Goal: Information Seeking & Learning: Check status

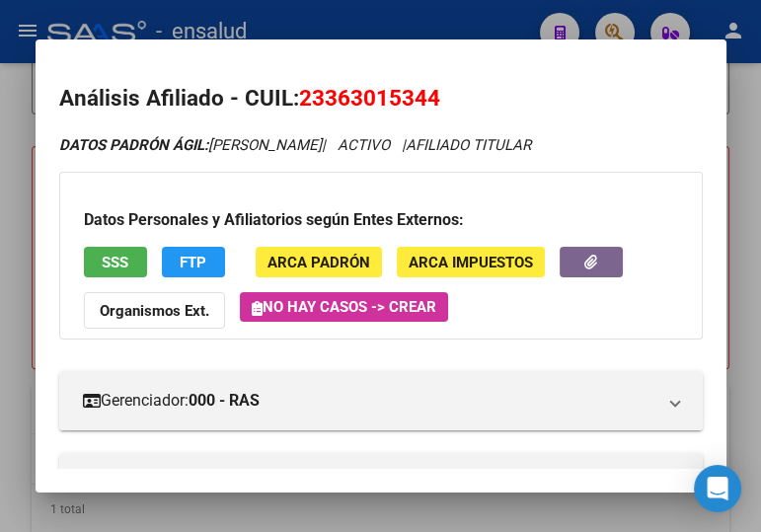
drag, startPoint x: 326, startPoint y: 13, endPoint x: 244, endPoint y: 48, distance: 89.3
click at [326, 13] on div at bounding box center [380, 266] width 761 height 532
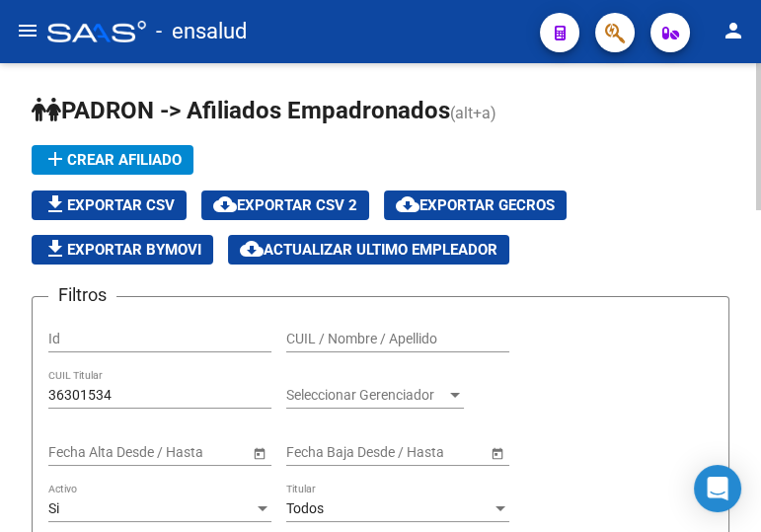
click at [410, 336] on input "CUIL / Nombre / Apellido" at bounding box center [397, 339] width 223 height 17
paste input "20371306987"
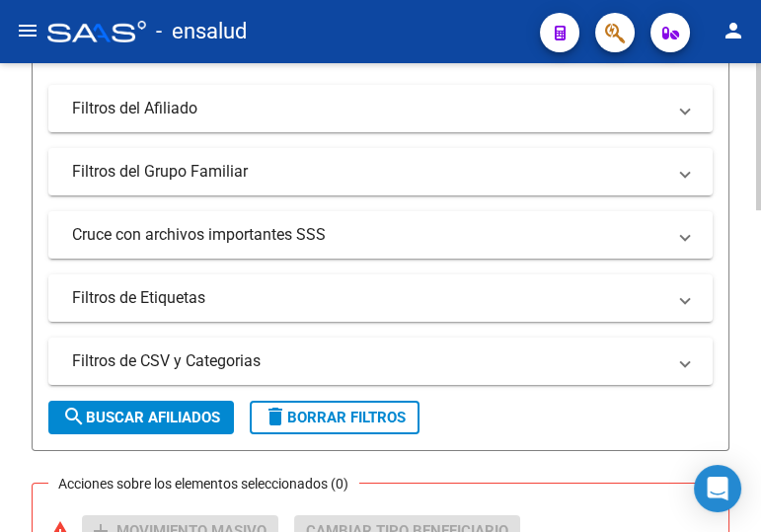
scroll to position [628, 0]
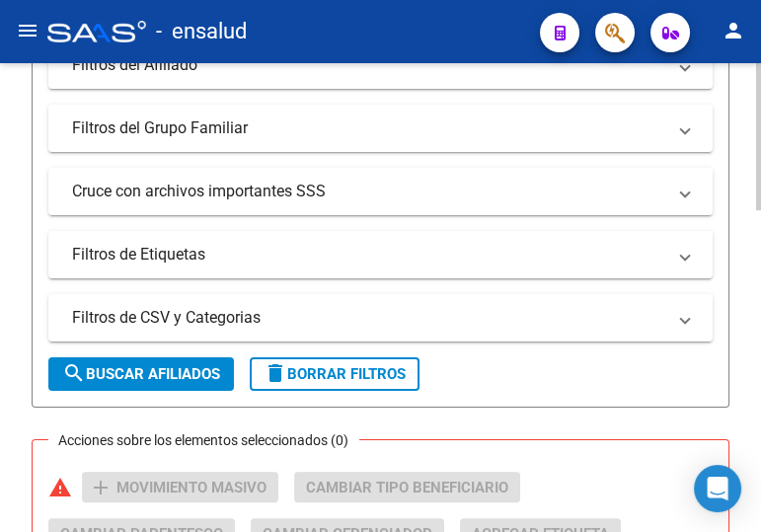
click at [108, 370] on span "search Buscar Afiliados" at bounding box center [141, 374] width 158 height 18
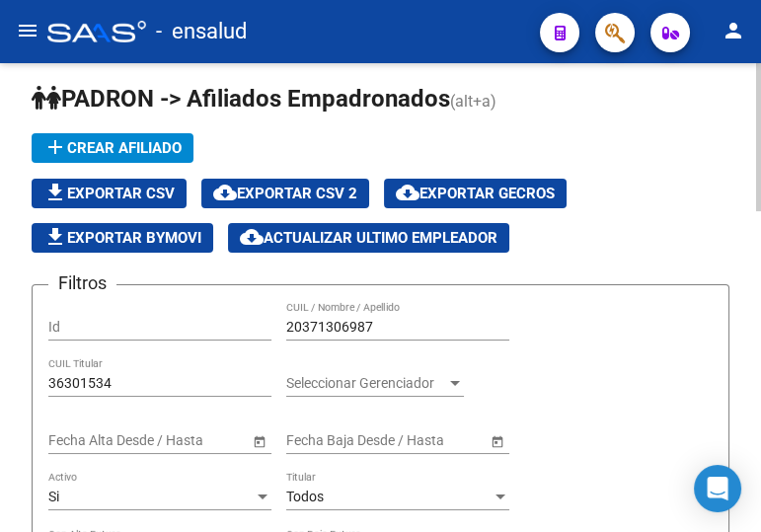
scroll to position [0, 0]
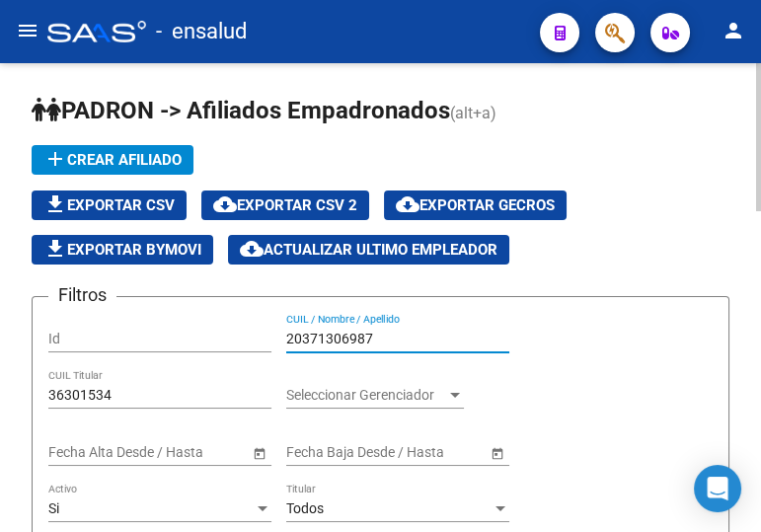
drag, startPoint x: 388, startPoint y: 331, endPoint x: 242, endPoint y: 331, distance: 146.1
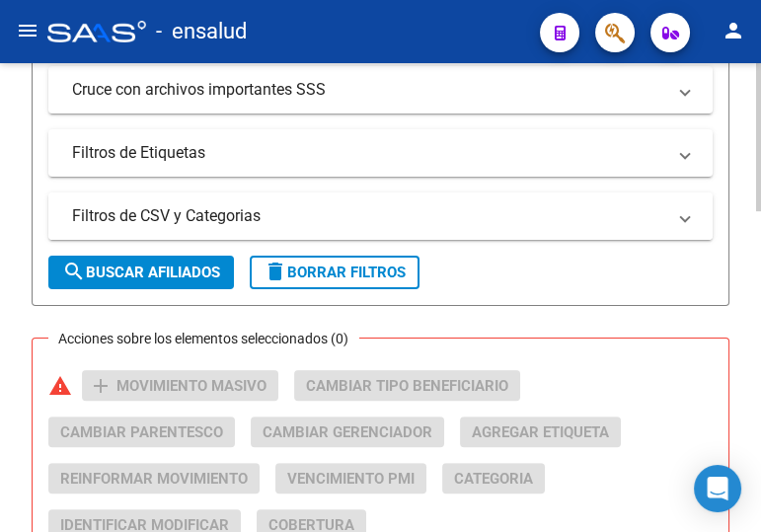
scroll to position [718, 0]
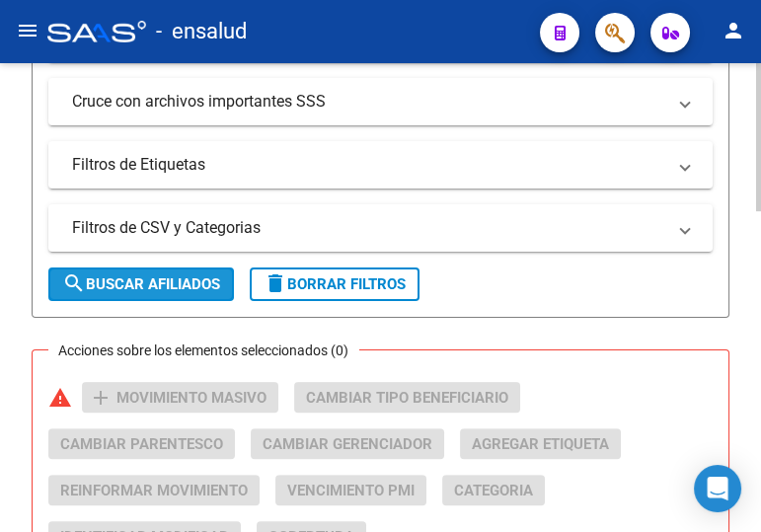
click at [120, 282] on span "search Buscar Afiliados" at bounding box center [141, 284] width 158 height 18
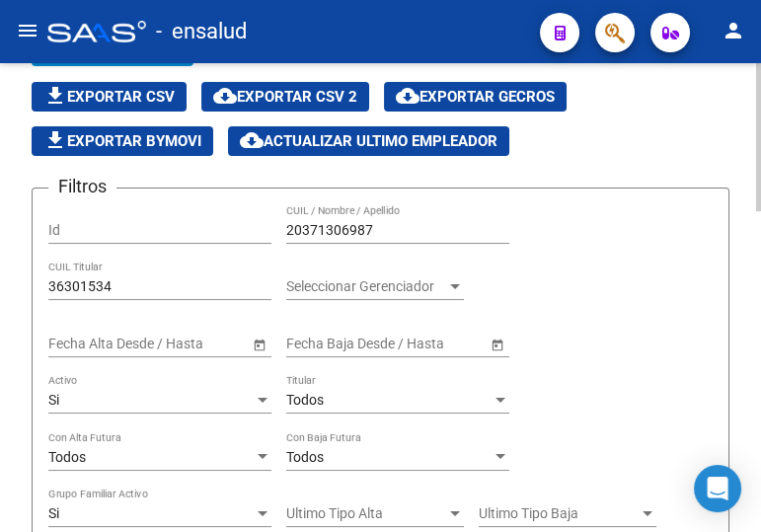
scroll to position [0, 0]
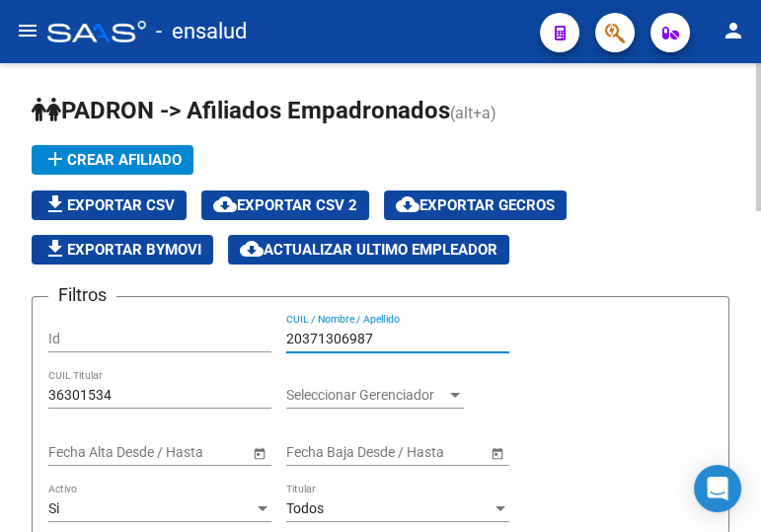
drag, startPoint x: 392, startPoint y: 334, endPoint x: 195, endPoint y: 318, distance: 197.1
paste input "53364716"
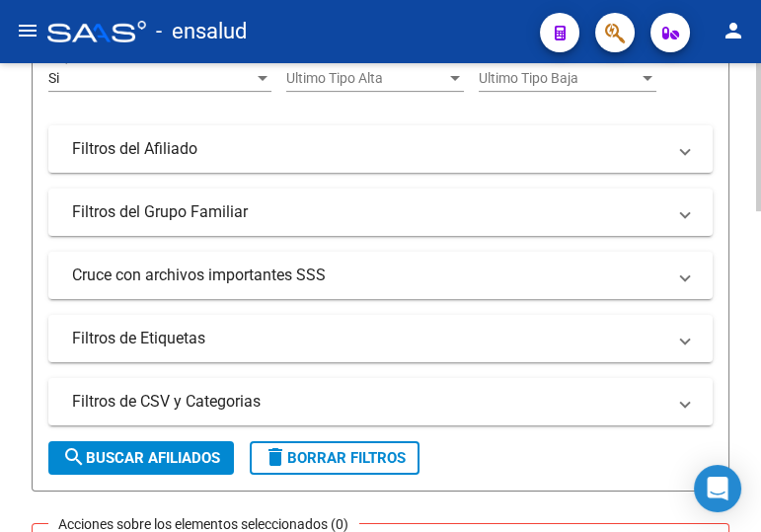
scroll to position [718, 0]
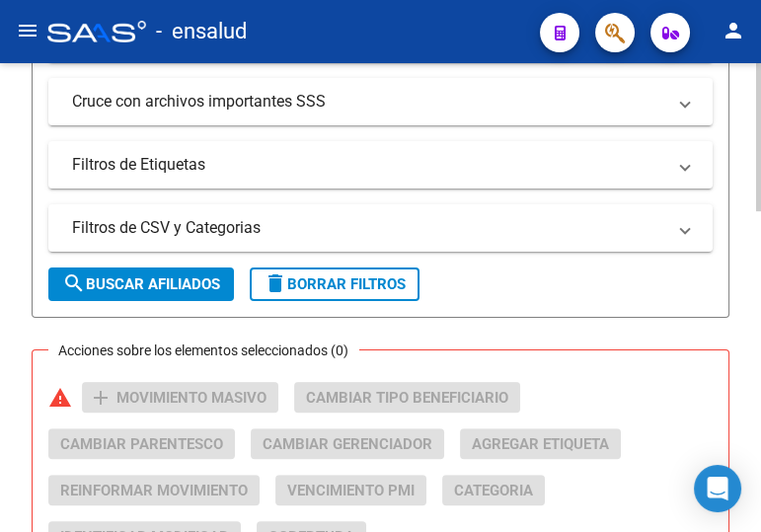
click at [191, 287] on span "search Buscar Afiliados" at bounding box center [141, 284] width 158 height 18
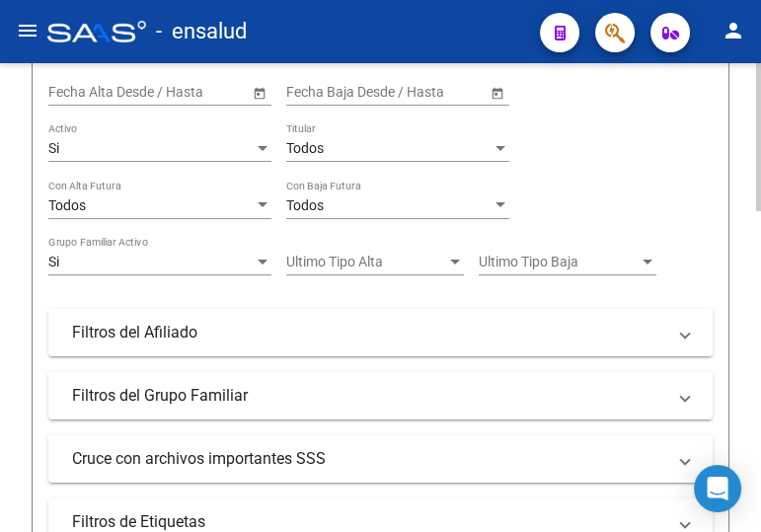
scroll to position [27, 0]
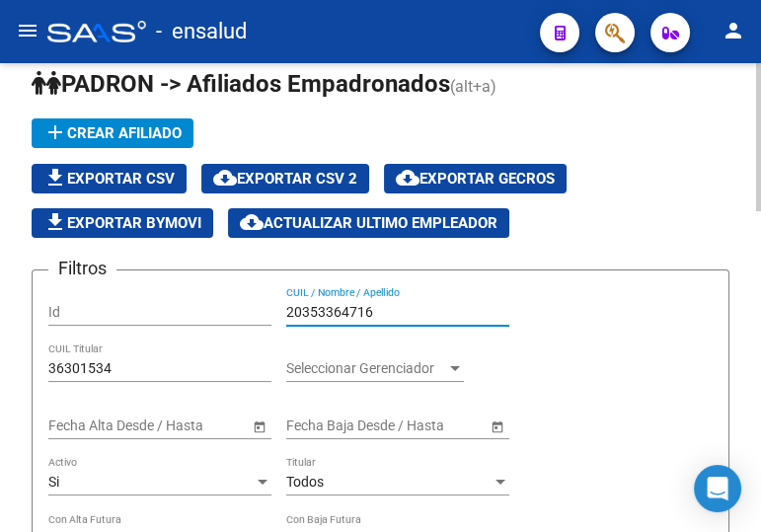
drag, startPoint x: 206, startPoint y: 307, endPoint x: 192, endPoint y: 318, distance: 18.4
paste input "22818257"
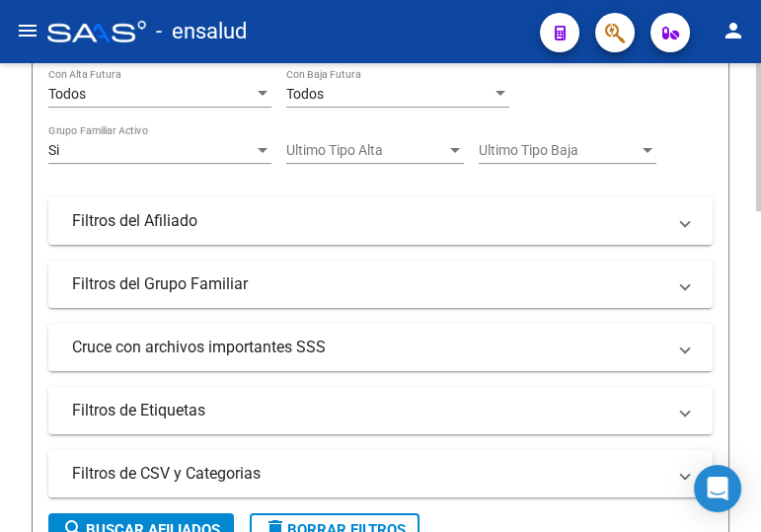
scroll to position [475, 0]
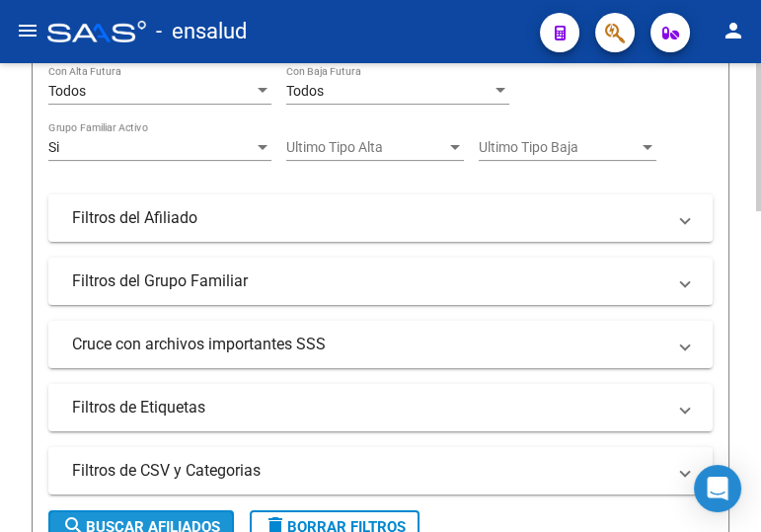
click at [171, 518] on span "search Buscar Afiliados" at bounding box center [141, 527] width 158 height 18
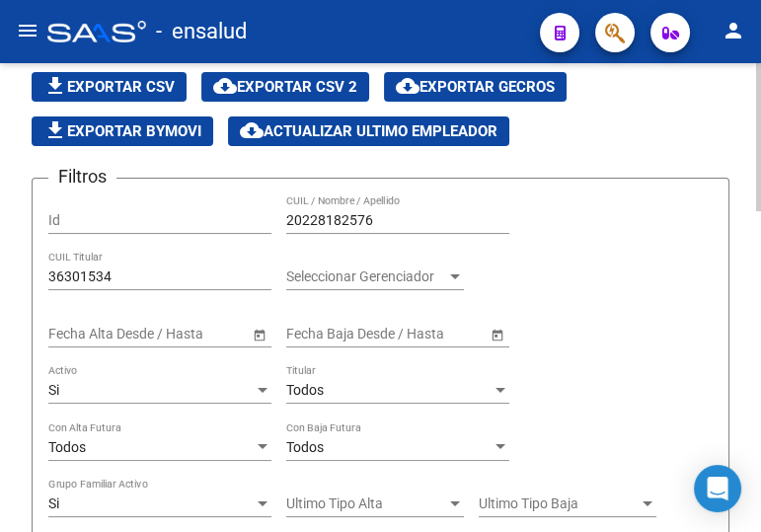
scroll to position [116, 0]
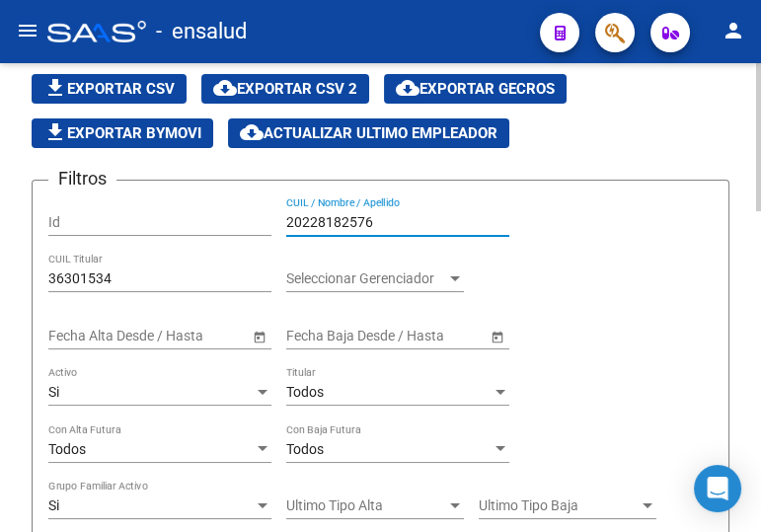
drag, startPoint x: 390, startPoint y: 220, endPoint x: 216, endPoint y: 213, distance: 173.9
click at [218, 212] on div "Filtros Id 20228182576 CUIL / Nombre / Apellido 36301534 CUIL Titular Seleccion…" at bounding box center [380, 492] width 664 height 593
paste input "444222450"
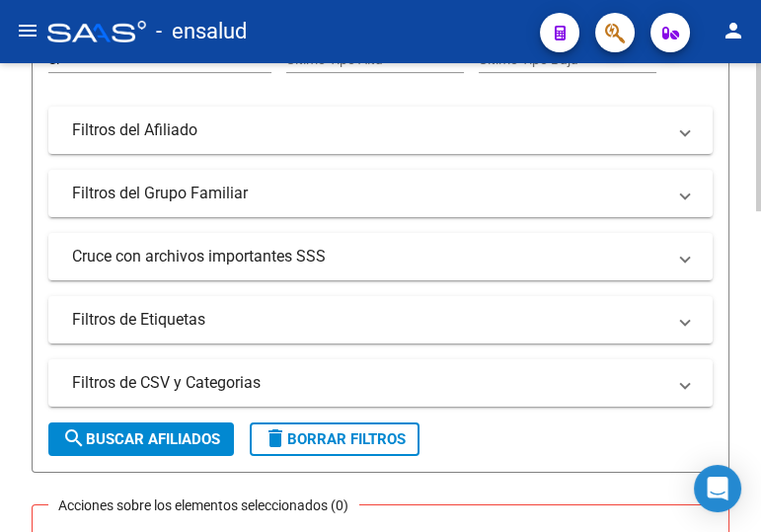
scroll to position [565, 0]
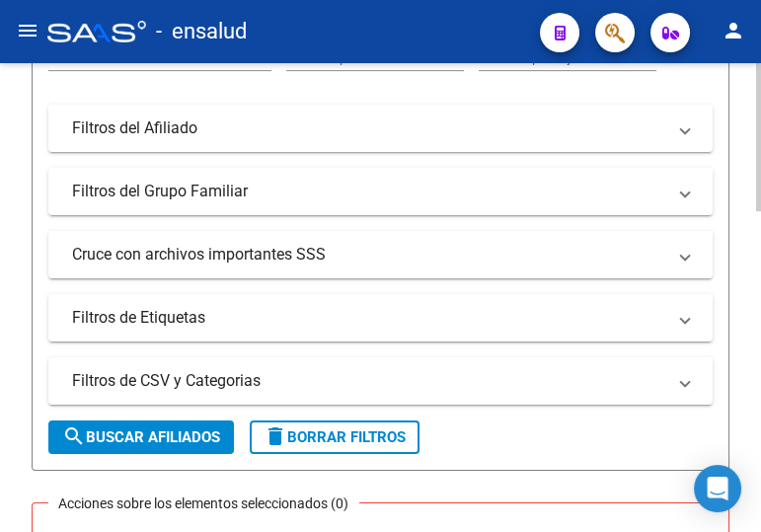
click at [134, 428] on span "search Buscar Afiliados" at bounding box center [141, 437] width 158 height 18
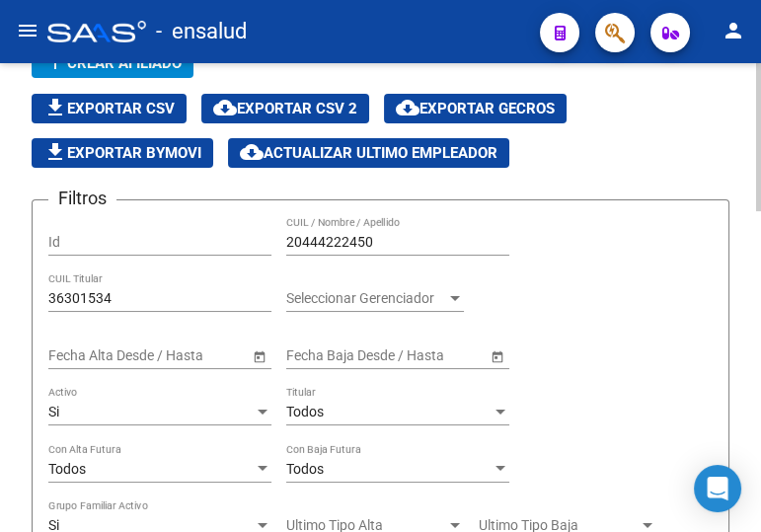
scroll to position [0, 0]
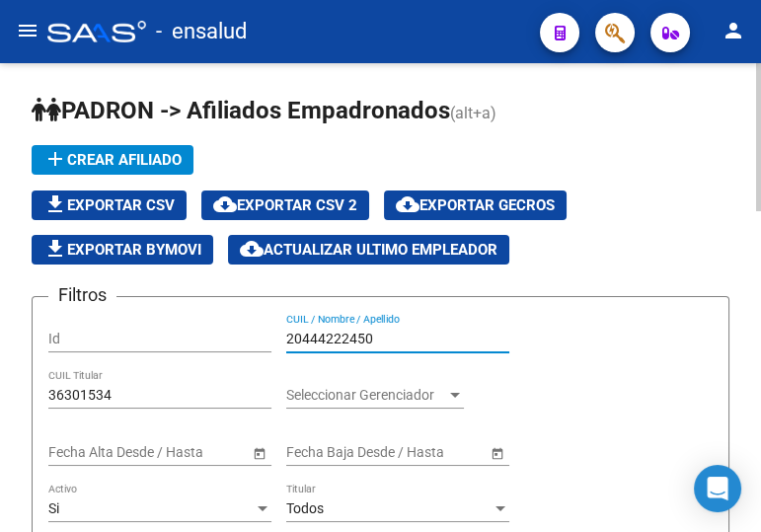
drag, startPoint x: 322, startPoint y: 334, endPoint x: 173, endPoint y: 331, distance: 149.1
paste input "23642250"
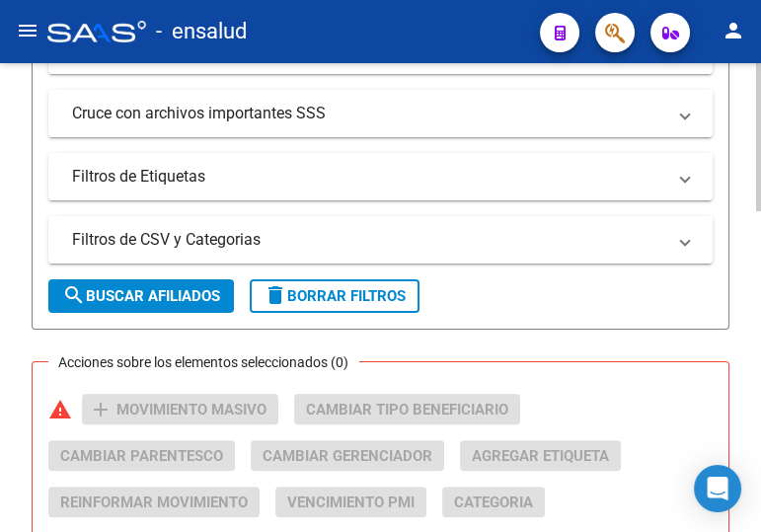
scroll to position [718, 0]
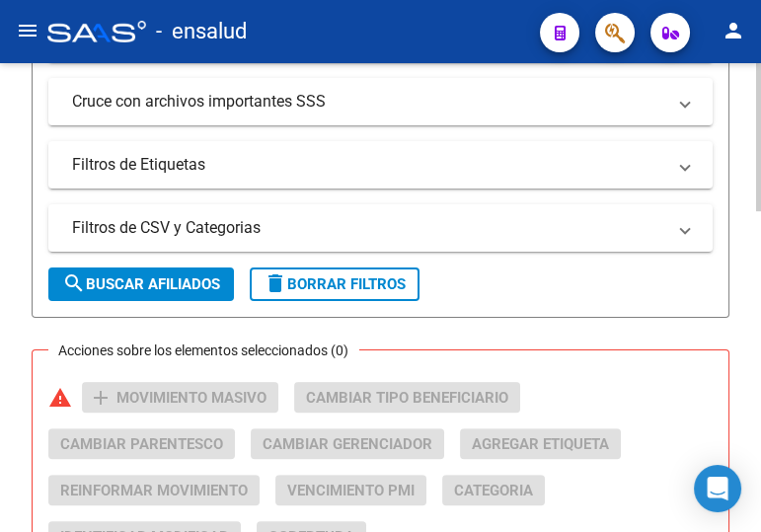
type input "20236422500"
click at [161, 276] on span "search Buscar Afiliados" at bounding box center [141, 284] width 158 height 18
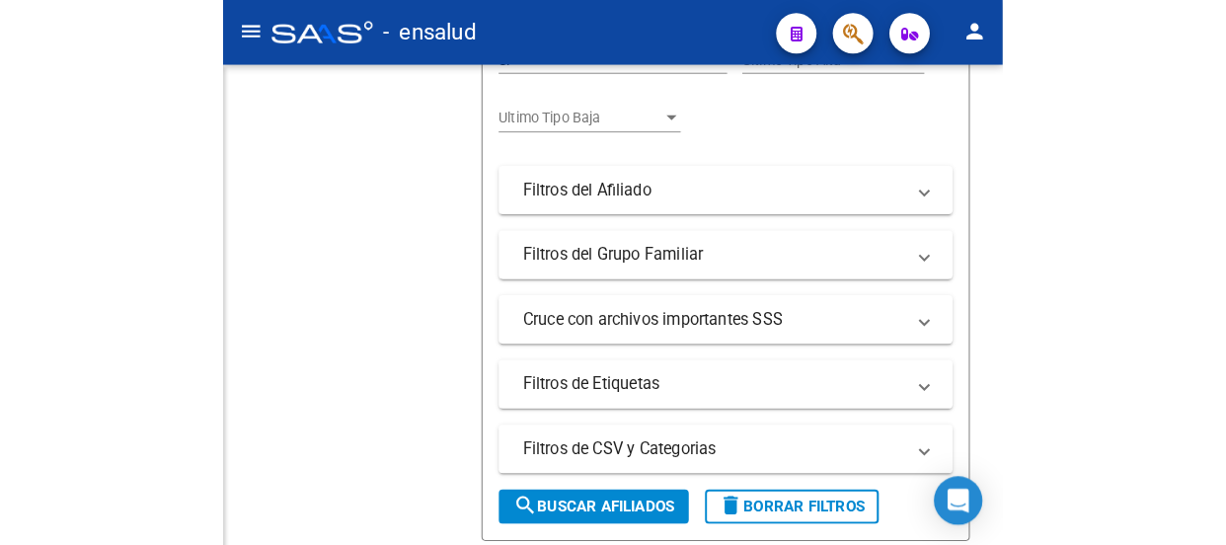
scroll to position [722, 0]
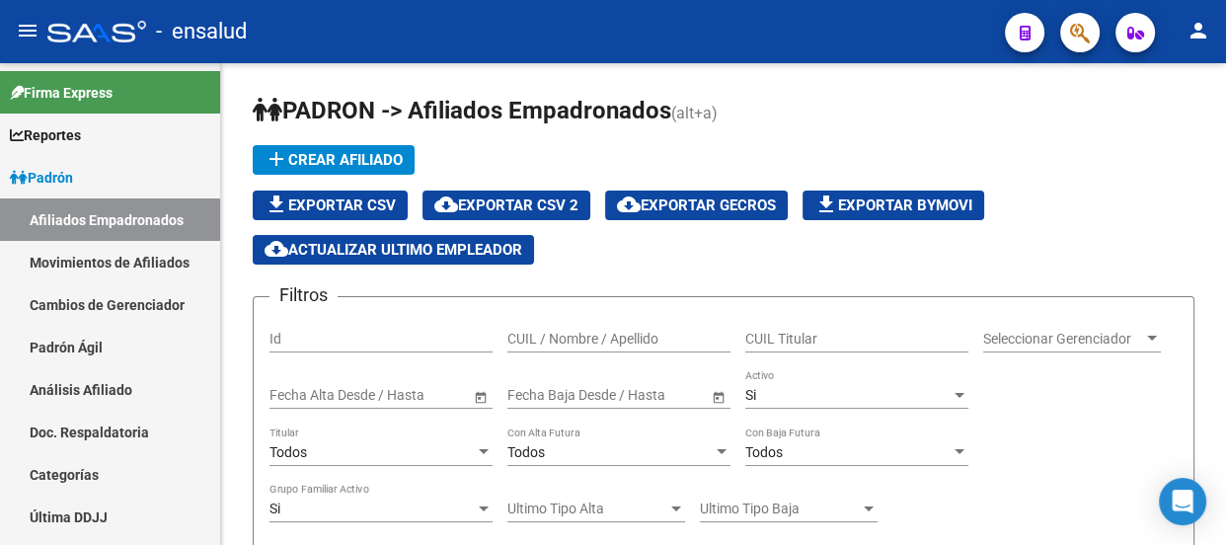
scroll to position [117, 0]
click at [774, 336] on input "CUIL Titular" at bounding box center [856, 339] width 223 height 17
paste input "20-28642269-2"
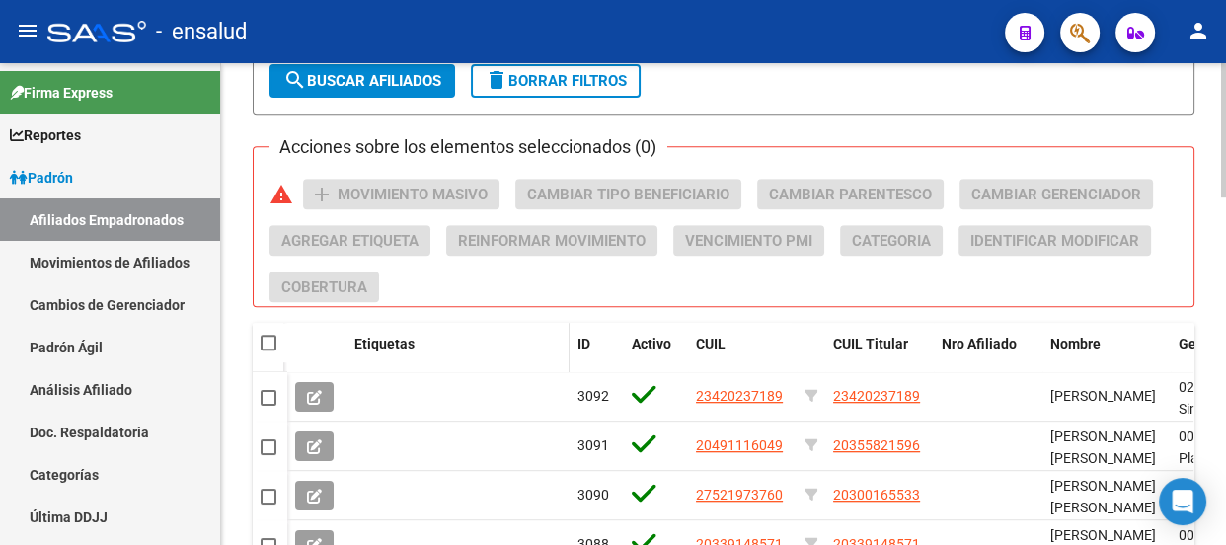
scroll to position [758, 0]
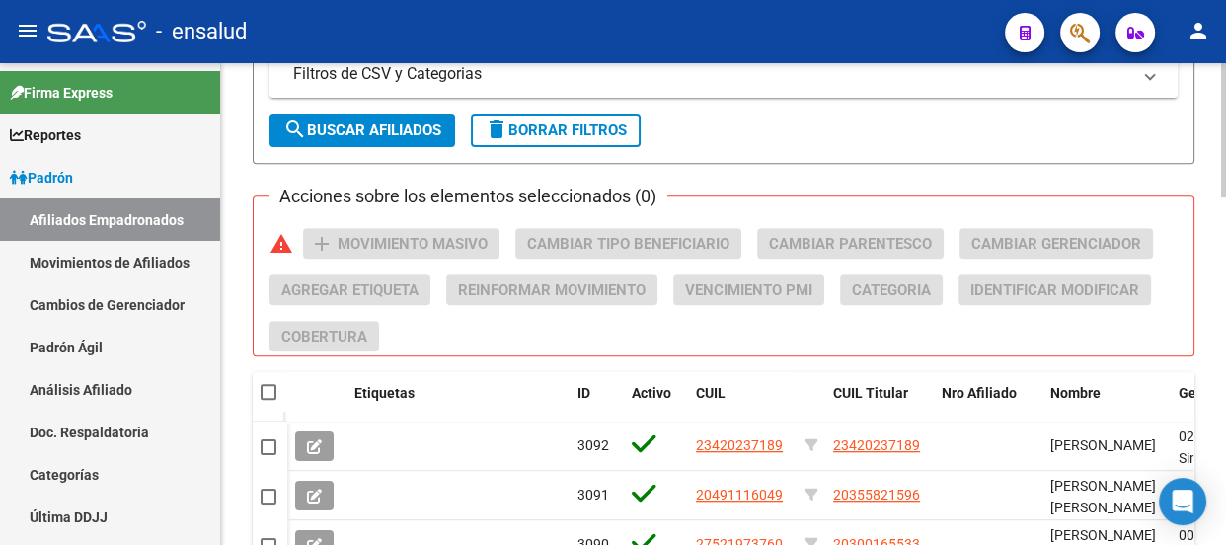
type input "20-28642269-2"
click at [358, 139] on span "search Buscar Afiliados" at bounding box center [362, 130] width 158 height 18
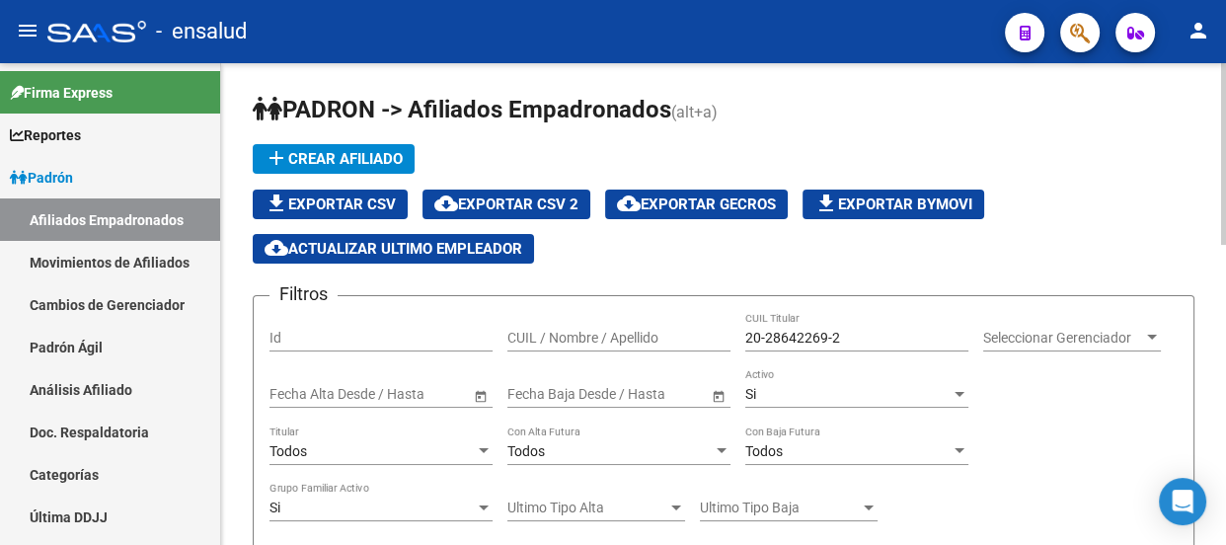
scroll to position [0, 0]
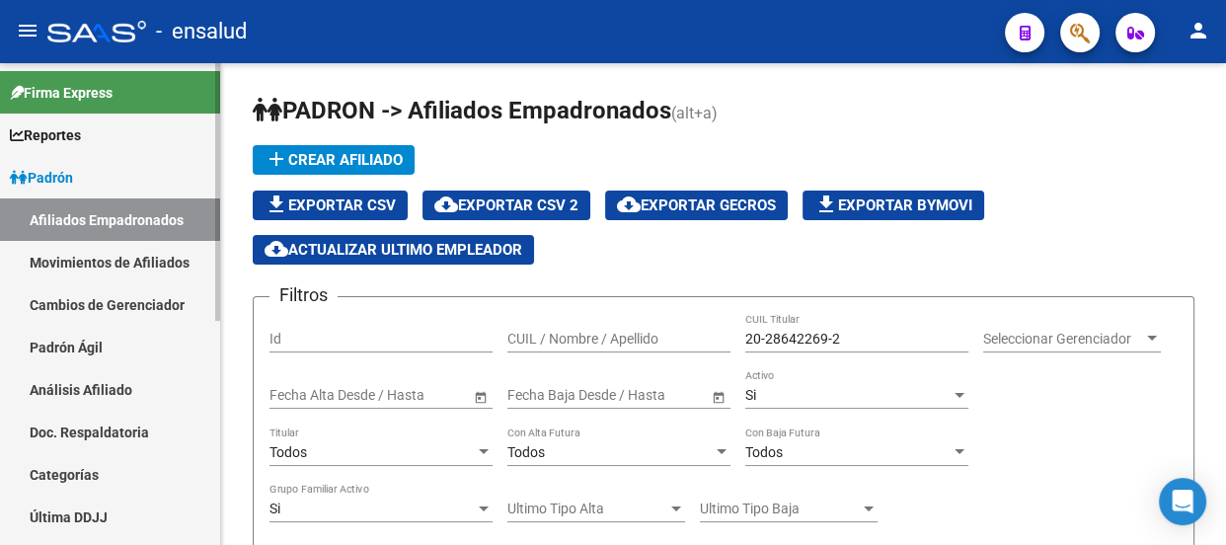
click at [86, 173] on link "Padrón" at bounding box center [110, 177] width 220 height 42
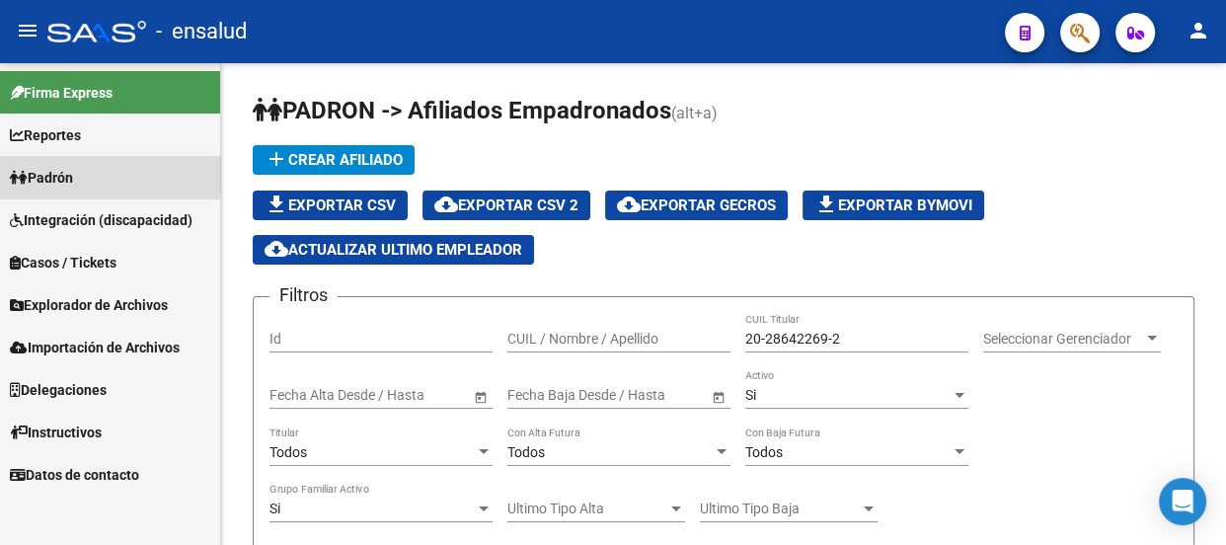
click at [89, 175] on link "Padrón" at bounding box center [110, 177] width 220 height 42
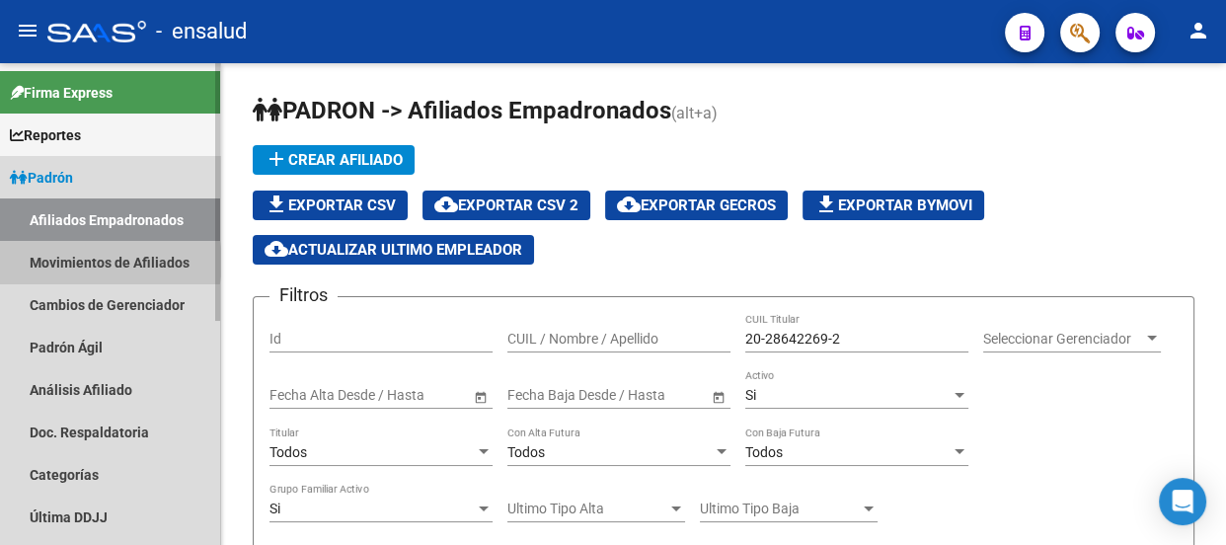
click at [99, 262] on link "Movimientos de Afiliados" at bounding box center [110, 262] width 220 height 42
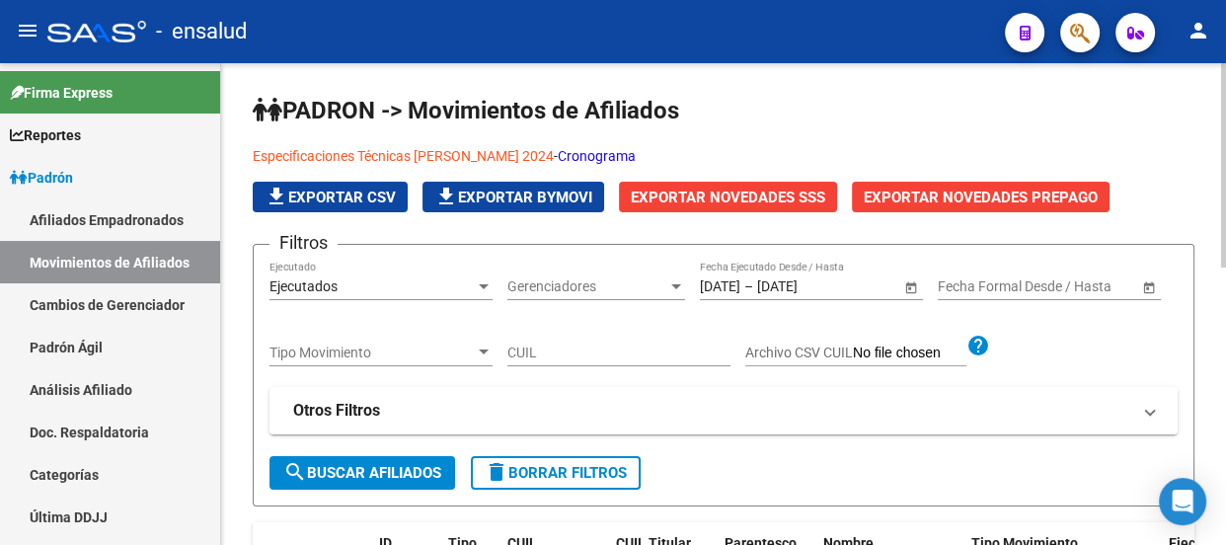
click at [543, 350] on input "CUIL" at bounding box center [618, 353] width 223 height 17
paste input "20-28642269-2"
type input "20-28642269-2"
click at [407, 473] on span "search Buscar Afiliados" at bounding box center [362, 473] width 158 height 18
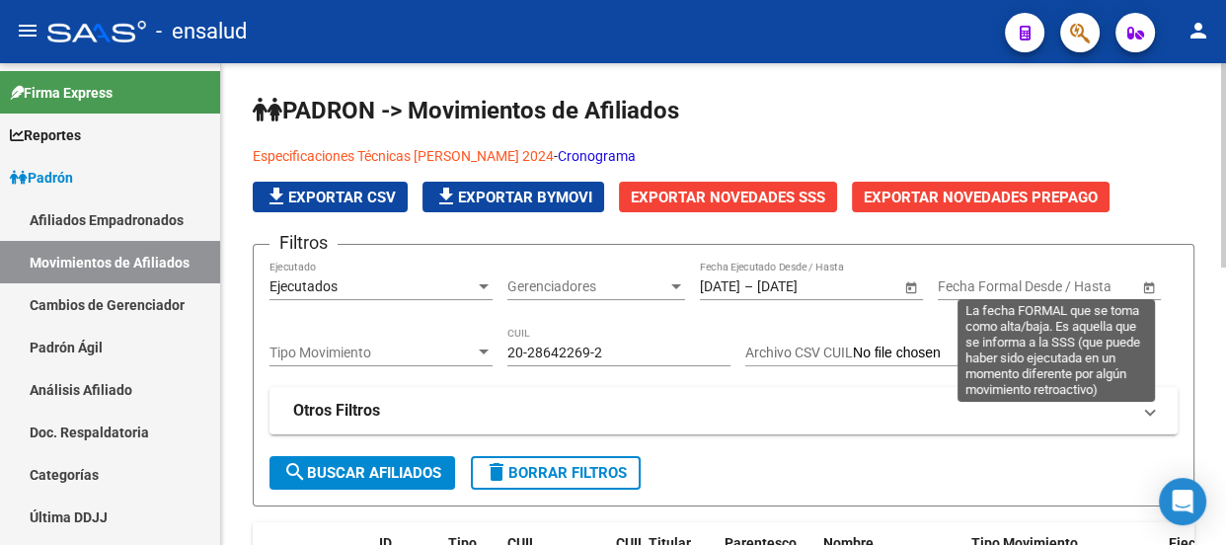
scroll to position [269, 0]
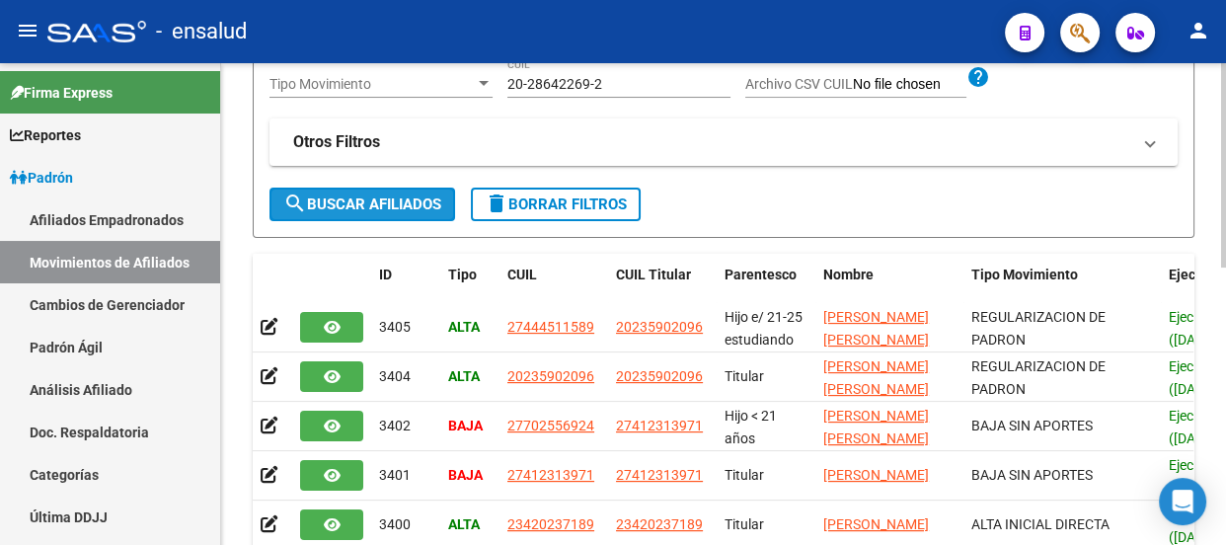
click at [403, 198] on span "search Buscar Afiliados" at bounding box center [362, 204] width 158 height 18
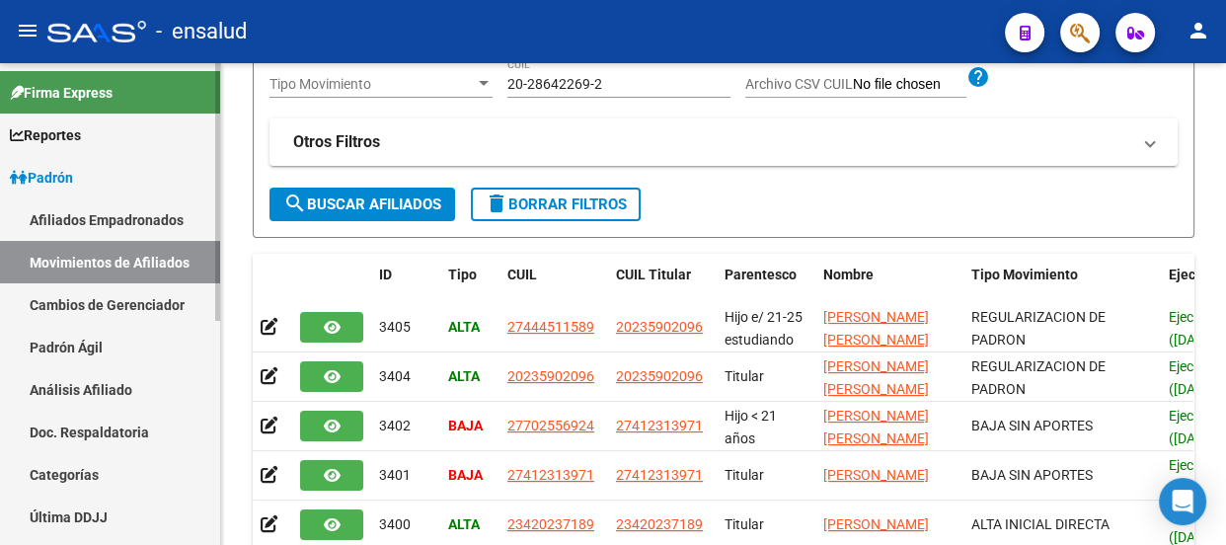
click at [91, 341] on link "Padrón Ágil" at bounding box center [110, 347] width 220 height 42
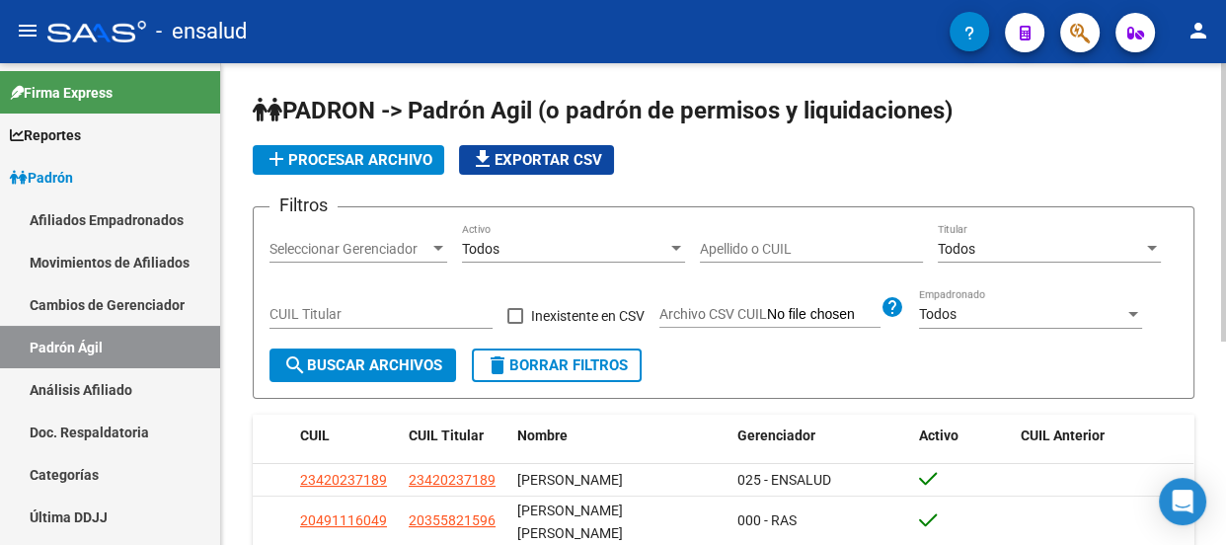
click at [763, 246] on input "Apellido o CUIL" at bounding box center [811, 249] width 223 height 17
click at [349, 301] on div "CUIL Titular" at bounding box center [381, 308] width 223 height 39
paste input "20-28642269-2"
type input "20-28642269-2"
click at [367, 356] on span "search Buscar Archivos" at bounding box center [362, 365] width 159 height 18
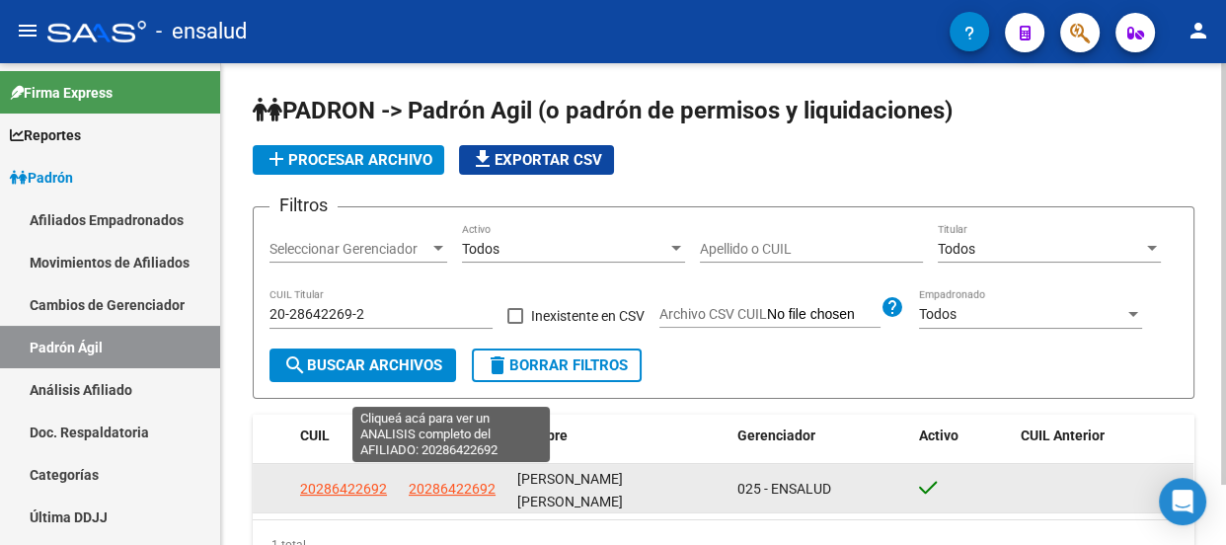
click at [435, 481] on span "20286422692" at bounding box center [452, 489] width 87 height 16
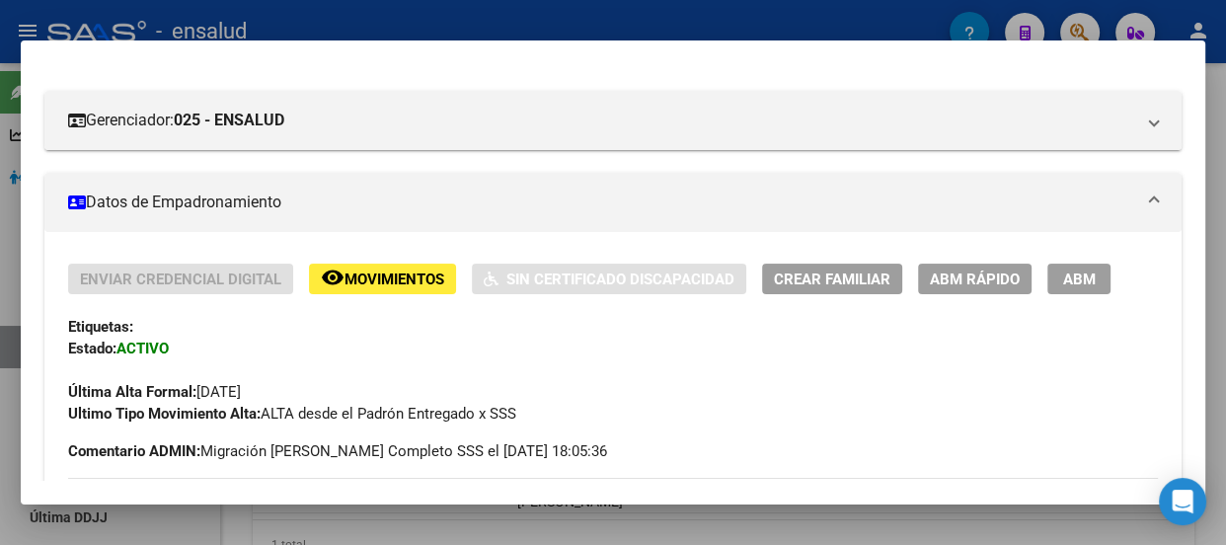
scroll to position [223, 0]
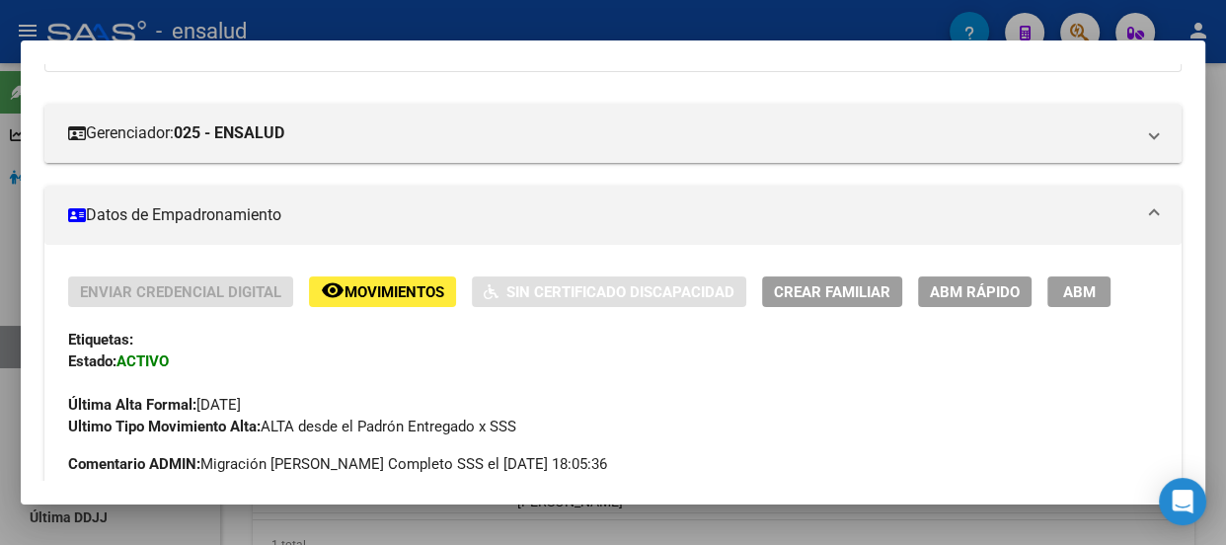
click at [428, 288] on span "Movimientos" at bounding box center [395, 292] width 100 height 18
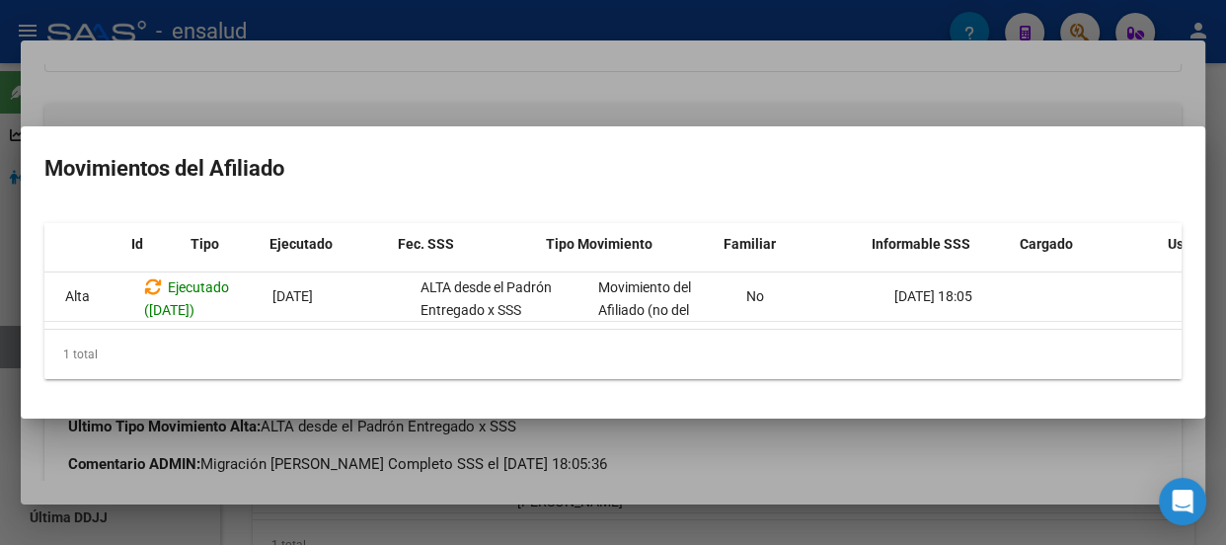
scroll to position [0, 0]
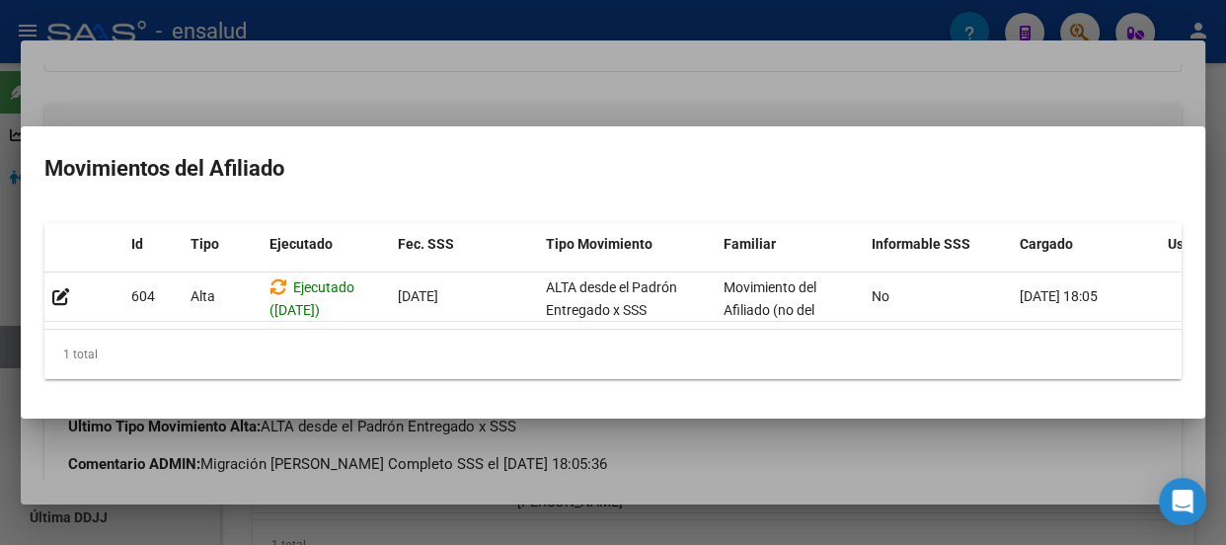
click at [1028, 73] on div at bounding box center [613, 272] width 1226 height 545
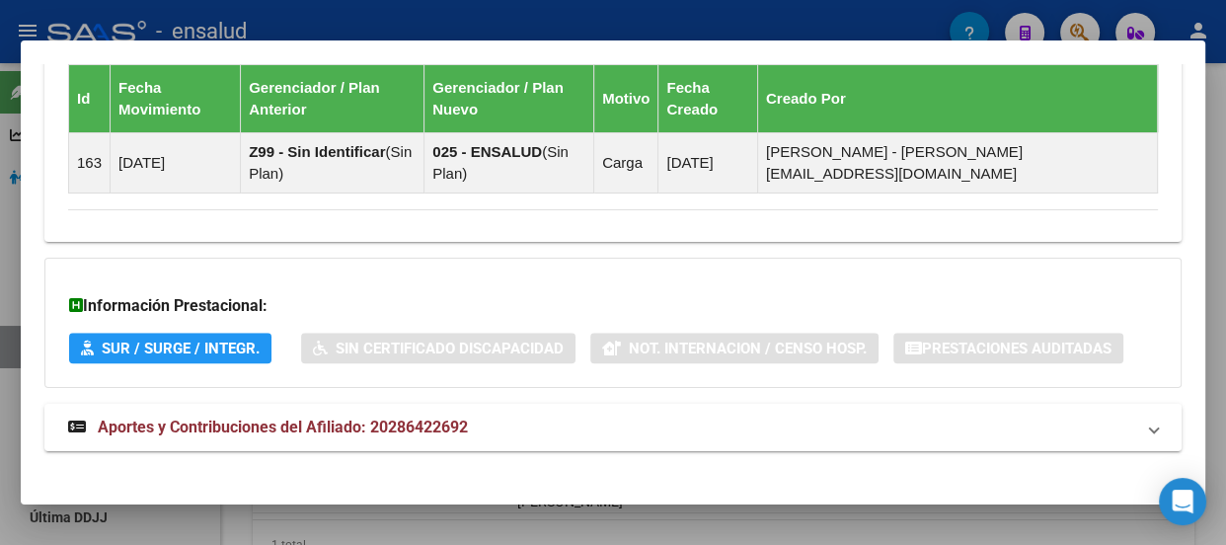
scroll to position [1390, 0]
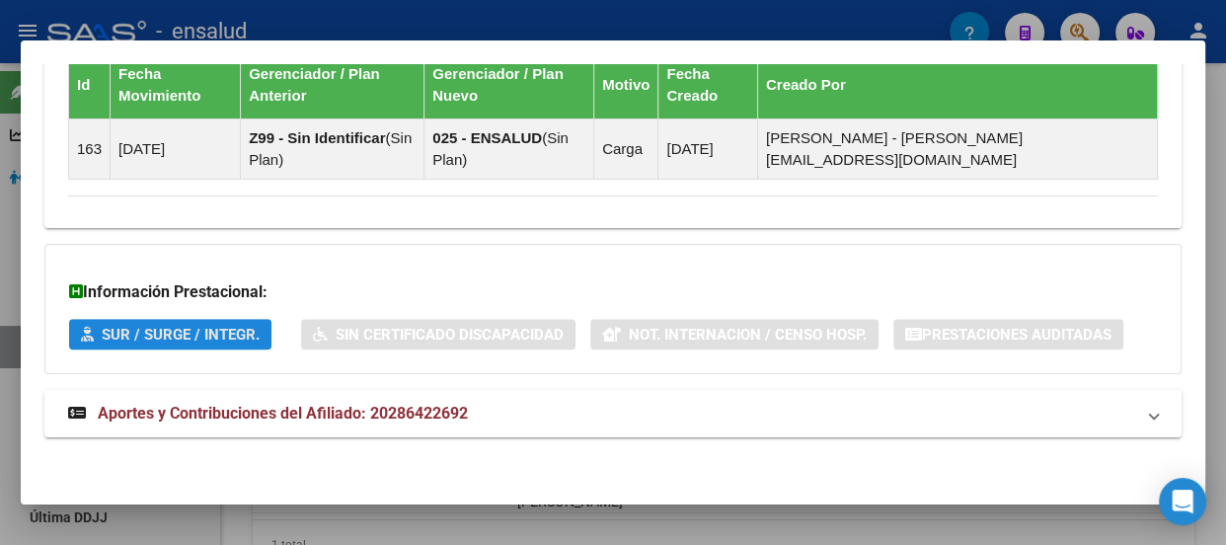
click at [217, 333] on span "SUR / SURGE / INTEGR." at bounding box center [181, 335] width 158 height 18
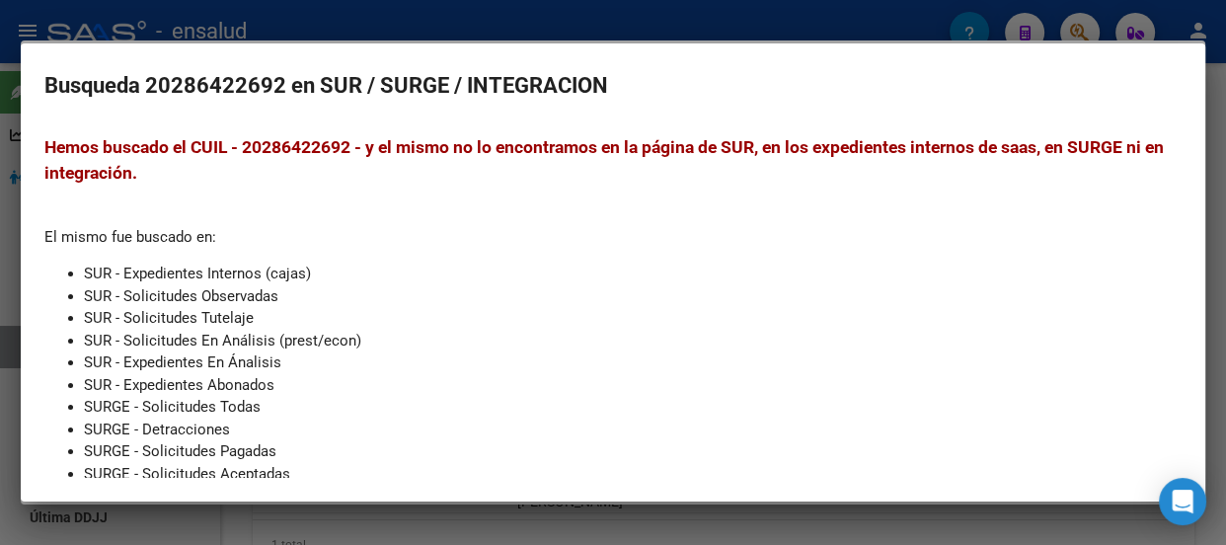
scroll to position [0, 0]
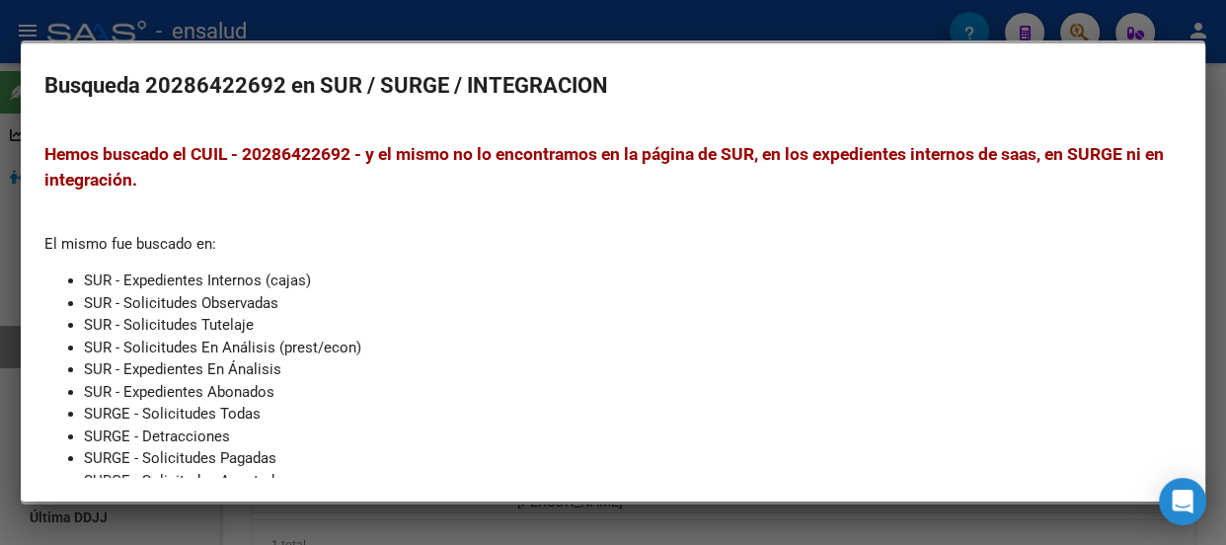
click at [344, 21] on div at bounding box center [613, 272] width 1226 height 545
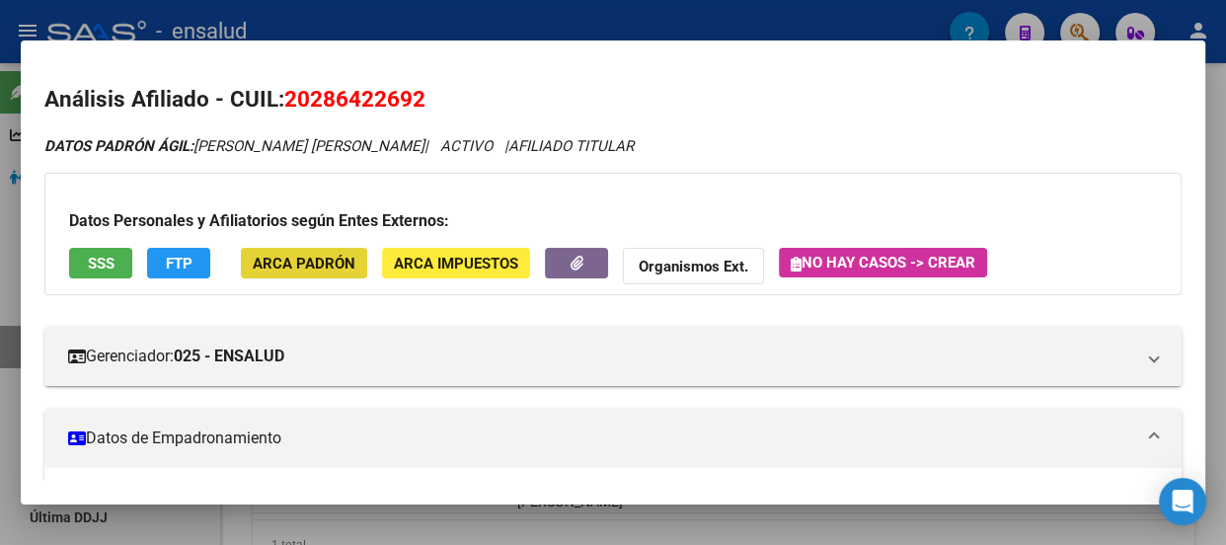
click at [309, 259] on span "ARCA Padrón" at bounding box center [304, 264] width 103 height 18
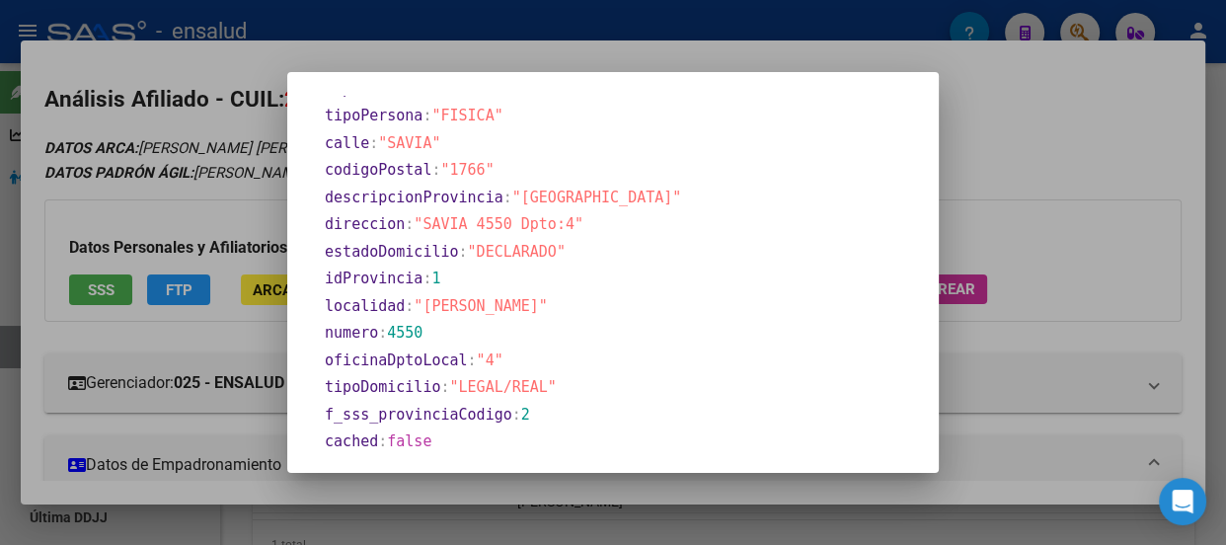
scroll to position [1021, 0]
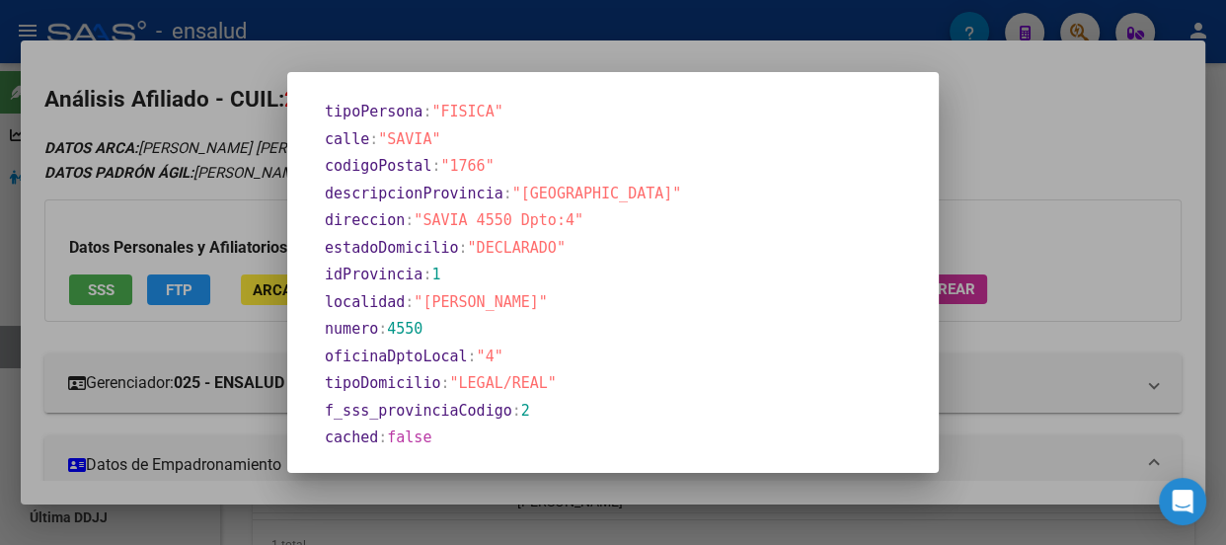
click at [1031, 125] on div at bounding box center [613, 272] width 1226 height 545
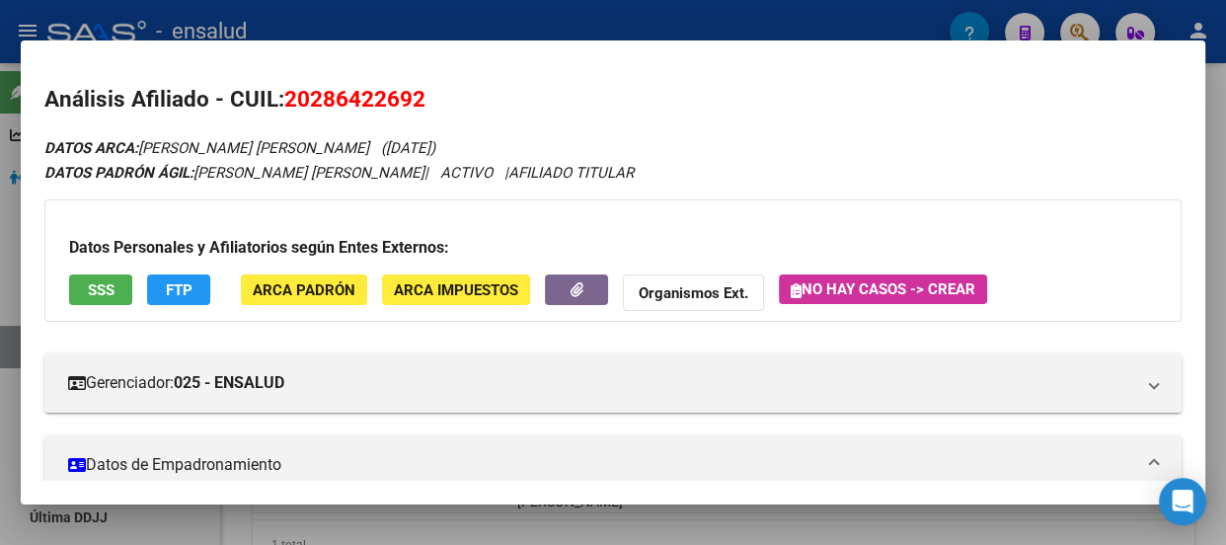
click at [650, 17] on div at bounding box center [613, 272] width 1226 height 545
type textarea "20286422692"
